Goal: Navigation & Orientation: Find specific page/section

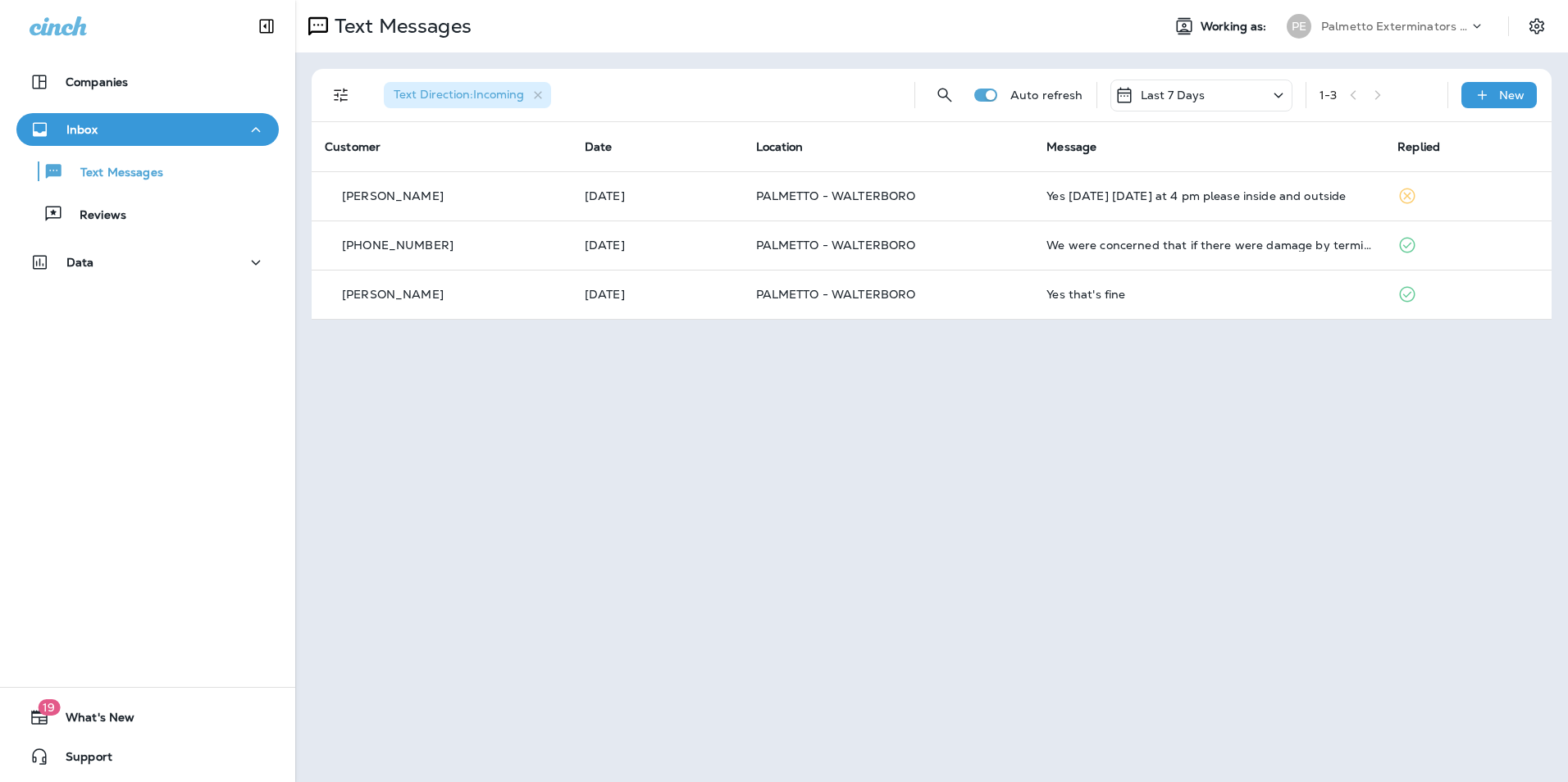
click at [141, 234] on div "Inbox Text Messages Reviews" at bounding box center [147, 176] width 295 height 126
click at [141, 229] on button "Reviews" at bounding box center [147, 214] width 263 height 35
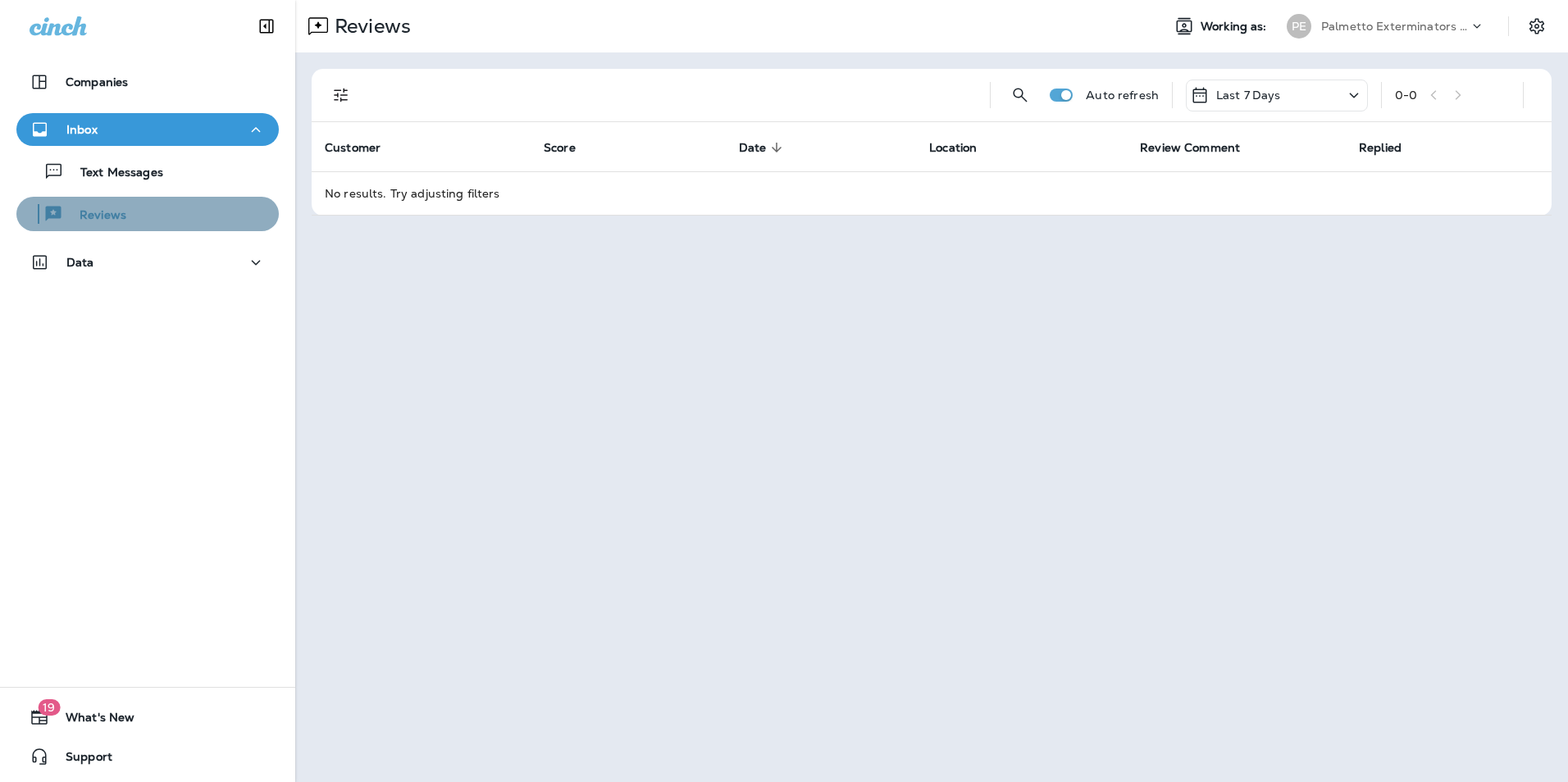
click at [158, 198] on button "Reviews" at bounding box center [147, 214] width 263 height 35
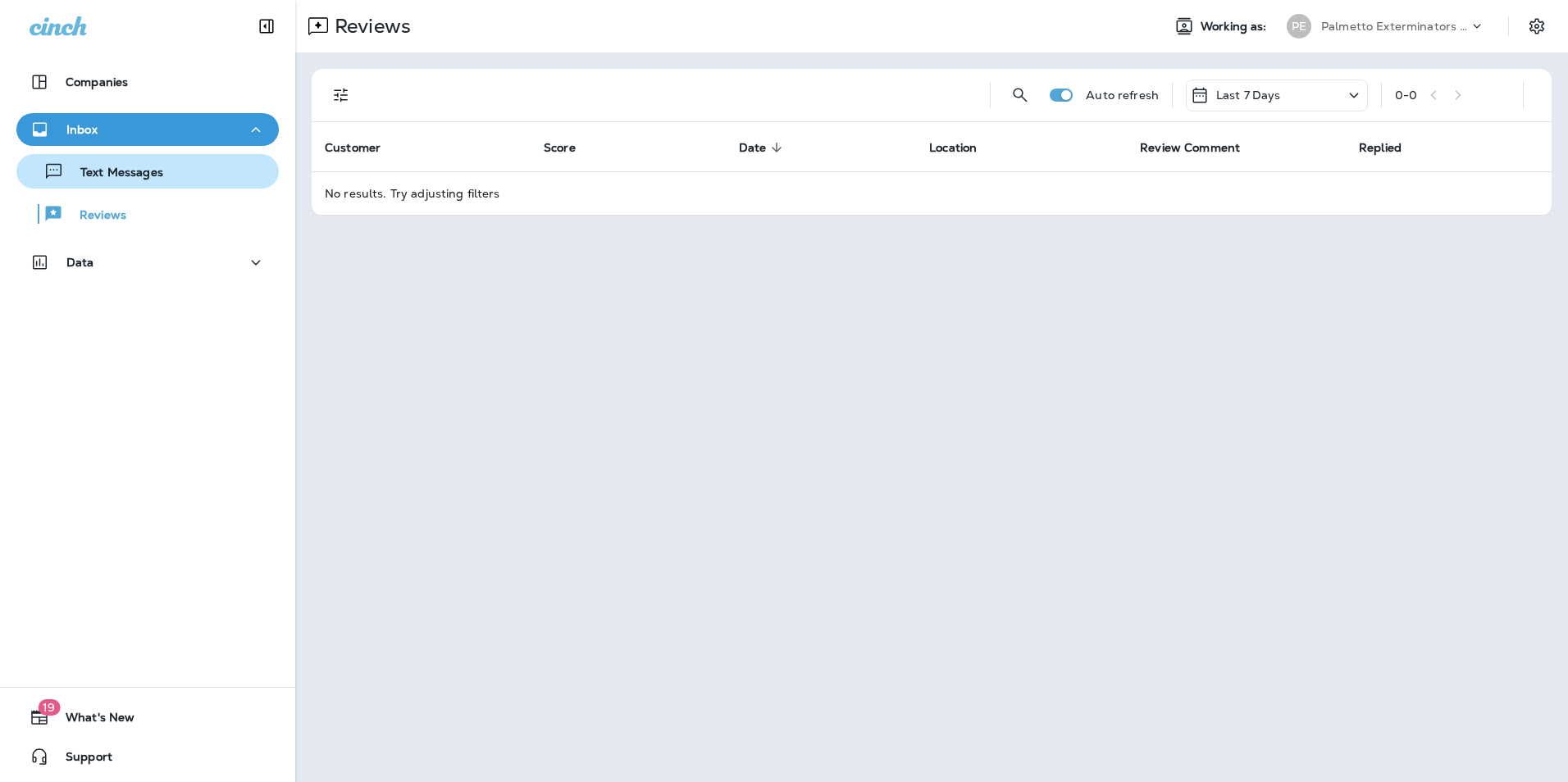
click at [235, 179] on div "Text Messages" at bounding box center [147, 171] width 249 height 25
